Goal: Task Accomplishment & Management: Use online tool/utility

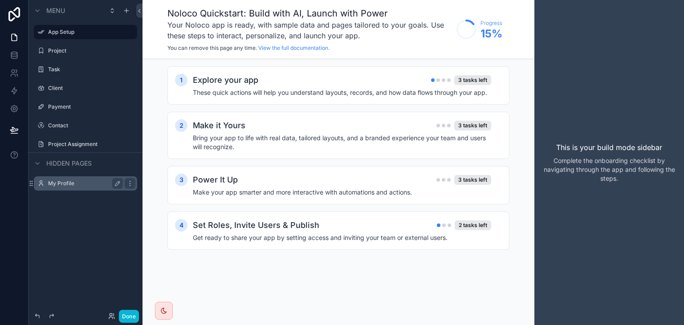
click at [72, 180] on label "My Profile" at bounding box center [83, 183] width 71 height 7
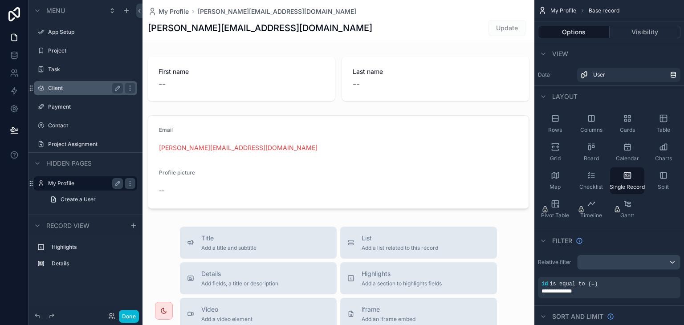
click at [84, 87] on label "Client" at bounding box center [83, 88] width 71 height 7
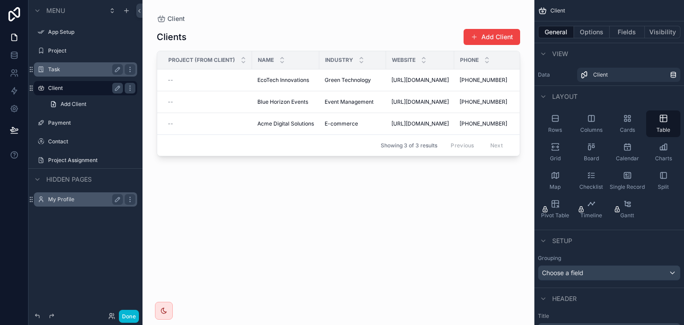
click at [83, 71] on label "Task" at bounding box center [83, 69] width 71 height 7
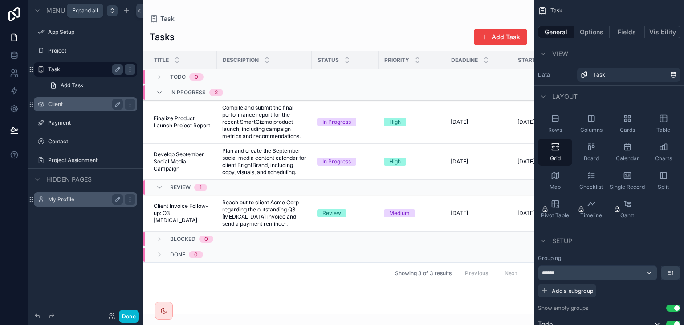
click at [115, 11] on icon "scrollable content" at bounding box center [112, 10] width 7 height 7
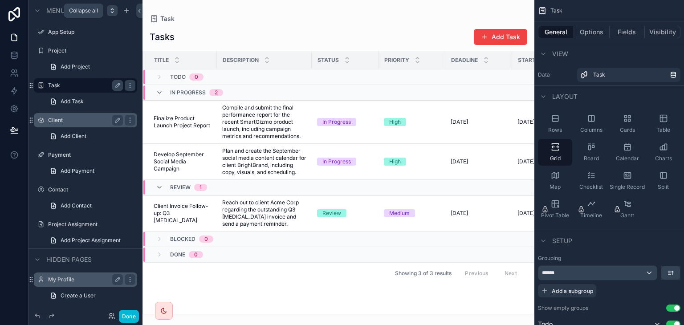
click at [115, 11] on icon "scrollable content" at bounding box center [112, 10] width 7 height 7
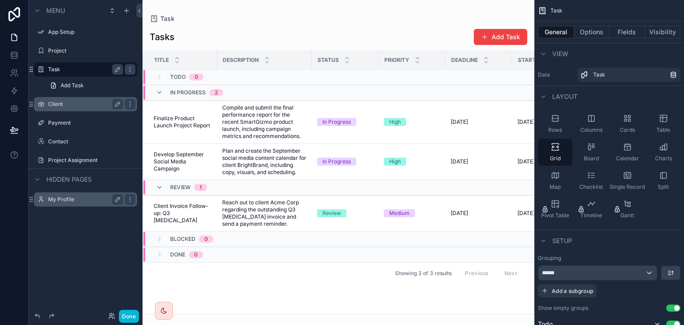
click at [176, 131] on div "scrollable content" at bounding box center [339, 162] width 392 height 325
click at [114, 319] on icon at bounding box center [111, 316] width 7 height 7
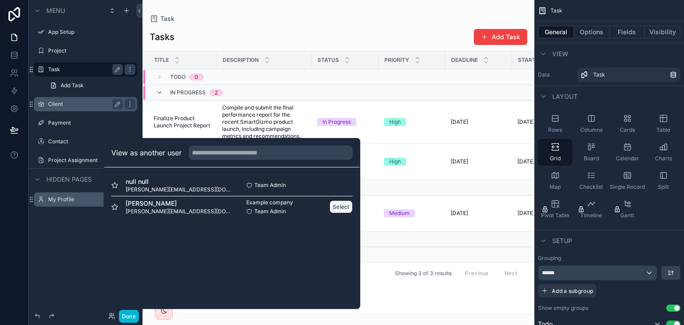
click at [339, 208] on button "Select" at bounding box center [341, 207] width 23 height 13
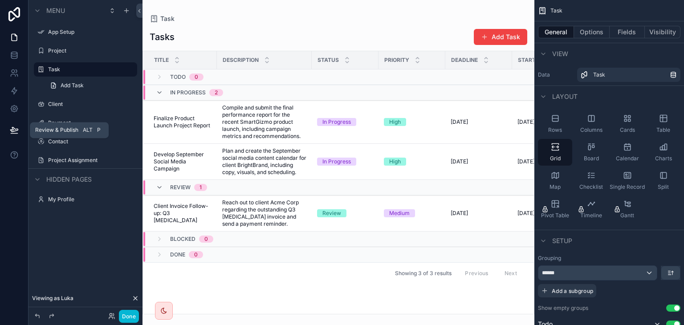
click at [16, 129] on icon at bounding box center [14, 129] width 8 height 4
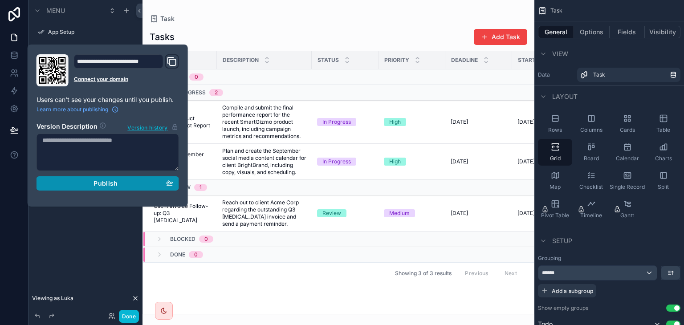
click at [128, 180] on div "Publish" at bounding box center [107, 184] width 131 height 8
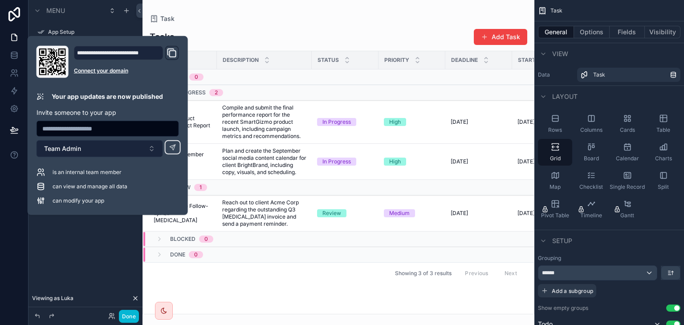
click at [113, 147] on button "Team Admin" at bounding box center [100, 148] width 127 height 17
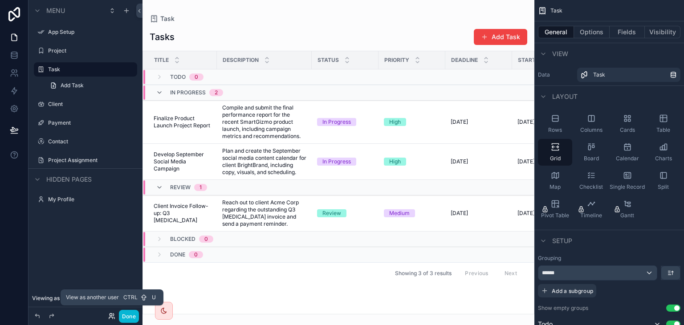
click at [112, 317] on icon at bounding box center [111, 318] width 4 height 2
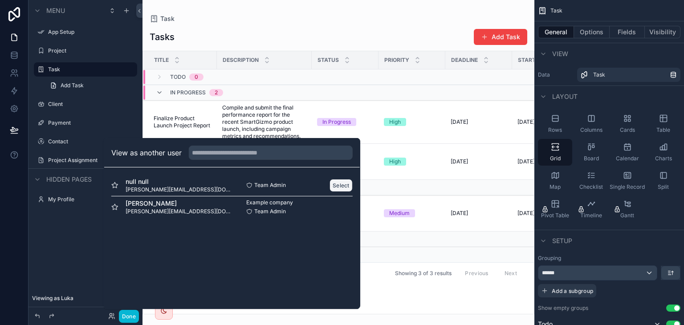
click at [340, 188] on button "Select" at bounding box center [341, 185] width 23 height 13
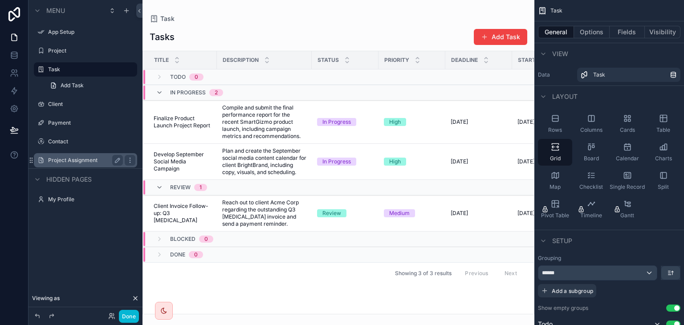
click at [83, 162] on label "Project Assignment" at bounding box center [83, 160] width 71 height 7
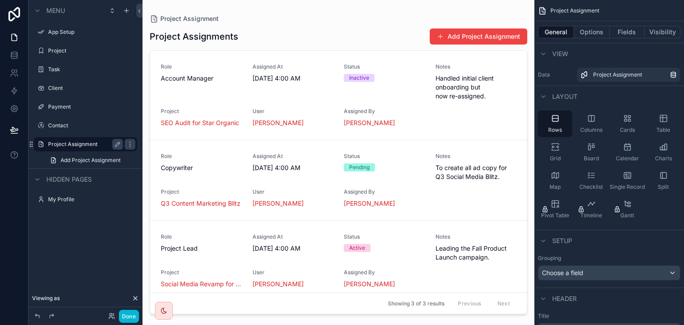
click at [223, 122] on div "scrollable content" at bounding box center [339, 157] width 392 height 315
click at [60, 111] on div "Payment" at bounding box center [85, 107] width 75 height 11
click at [59, 109] on label "Payment" at bounding box center [83, 106] width 71 height 7
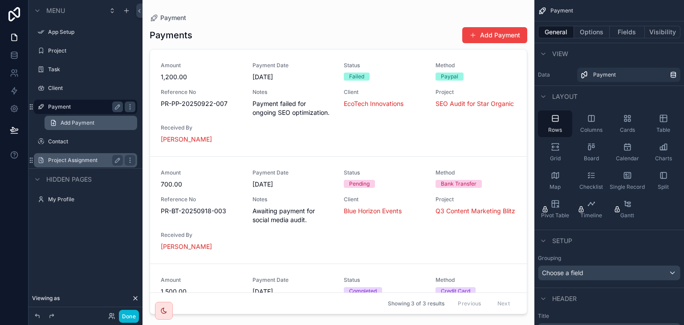
click at [82, 123] on span "Add Payment" at bounding box center [78, 122] width 34 height 7
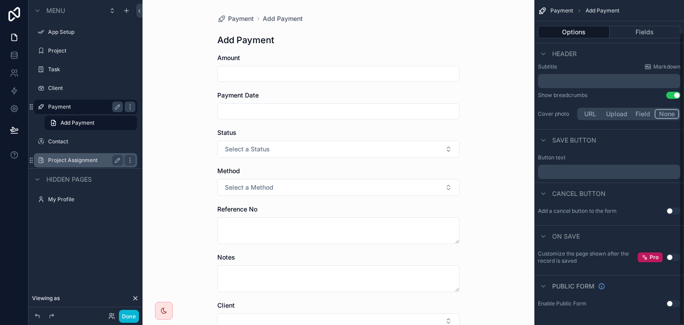
click at [588, 142] on span "Save button" at bounding box center [575, 140] width 44 height 9
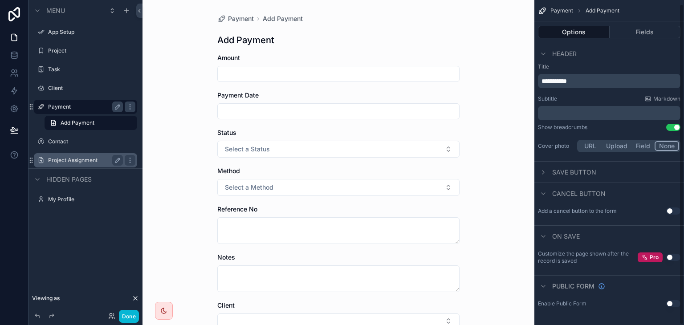
scroll to position [4, 0]
click at [66, 109] on label "Payment" at bounding box center [83, 106] width 71 height 7
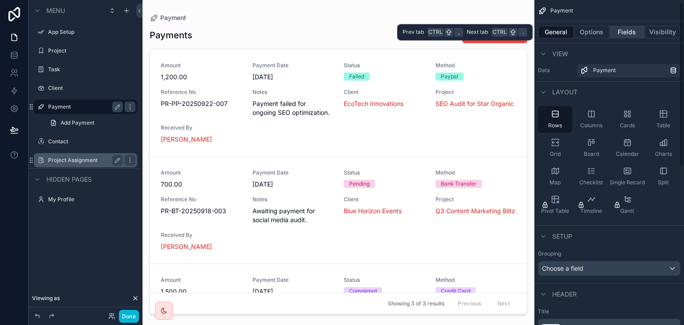
click at [631, 36] on button "Fields" at bounding box center [628, 32] width 36 height 12
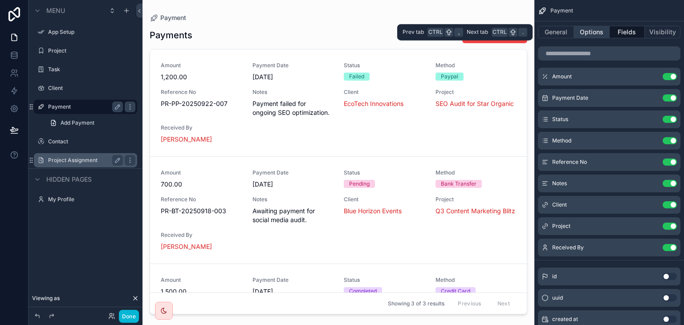
click at [587, 31] on button "Options" at bounding box center [592, 32] width 36 height 12
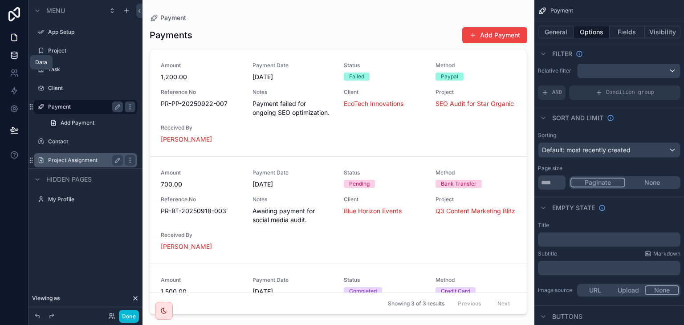
click at [11, 58] on icon at bounding box center [14, 55] width 9 height 9
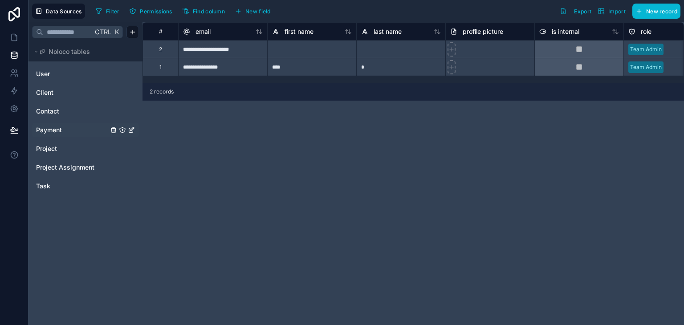
click at [46, 131] on span "Payment" at bounding box center [49, 130] width 26 height 9
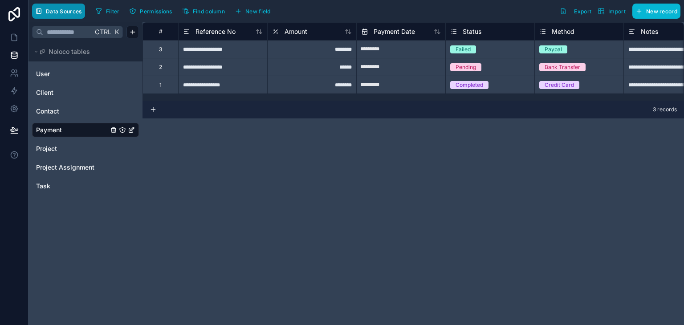
click at [63, 12] on span "Data Sources" at bounding box center [64, 11] width 36 height 7
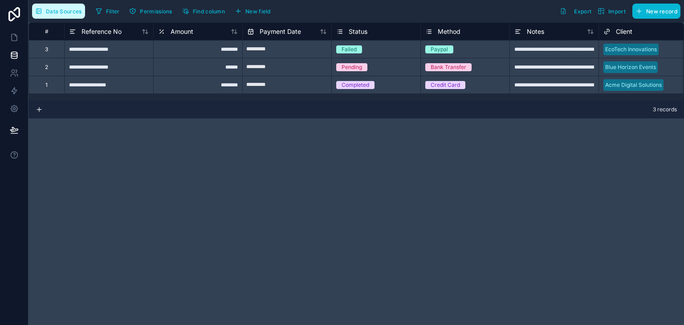
click at [63, 12] on span "Data Sources" at bounding box center [64, 11] width 36 height 7
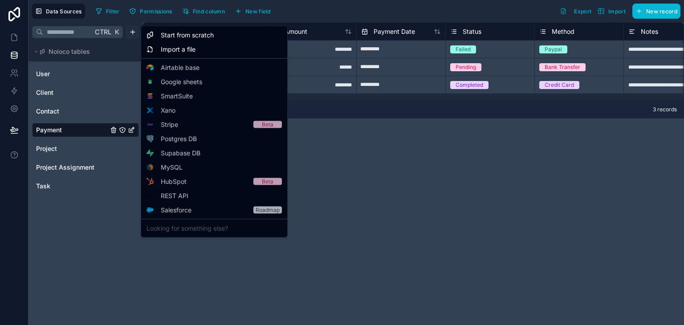
click at [130, 33] on html "**********" at bounding box center [342, 162] width 684 height 325
click at [201, 40] on div "Start from scratch" at bounding box center [214, 35] width 143 height 14
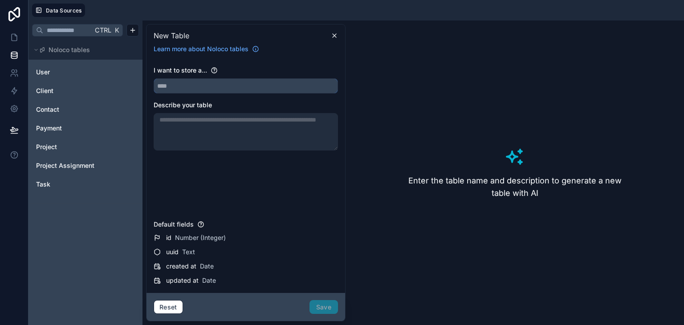
click at [226, 88] on input "text" at bounding box center [246, 86] width 184 height 14
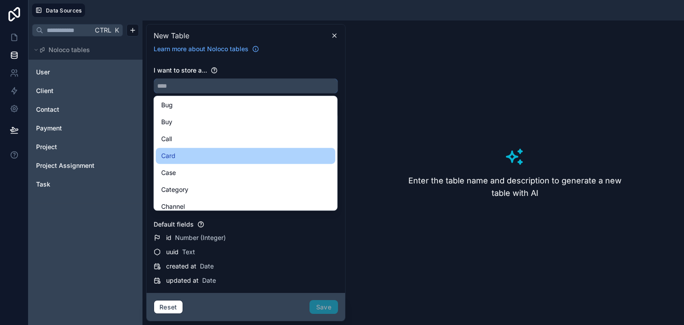
scroll to position [446, 0]
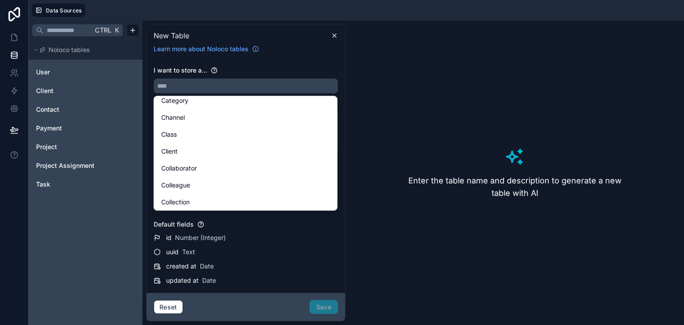
click at [323, 38] on div "New Table" at bounding box center [246, 35] width 192 height 11
click at [300, 54] on div "New Table Learn more about Noloco tables" at bounding box center [246, 42] width 199 height 34
